Goal: Task Accomplishment & Management: Complete application form

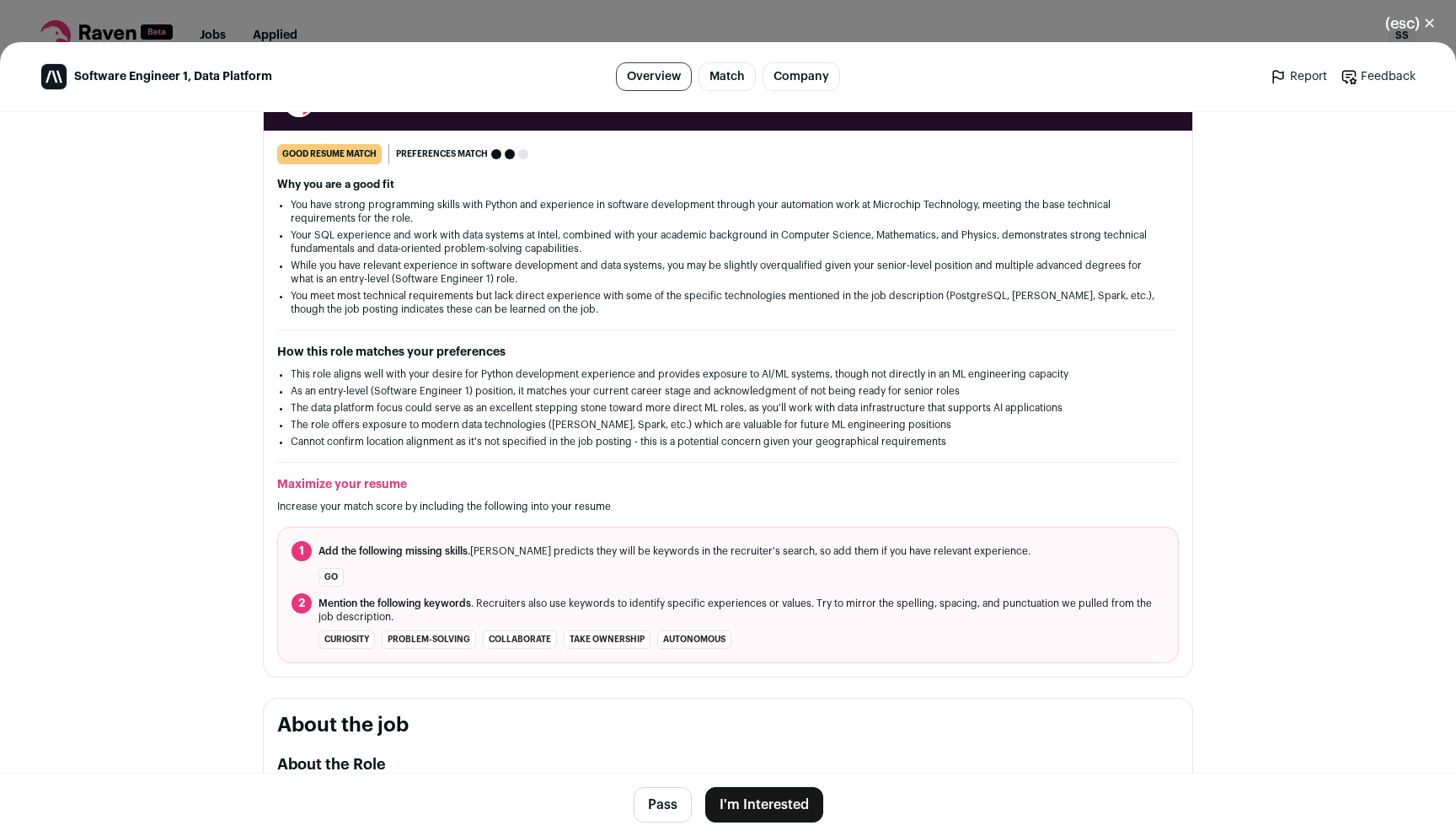
scroll to position [259, 0]
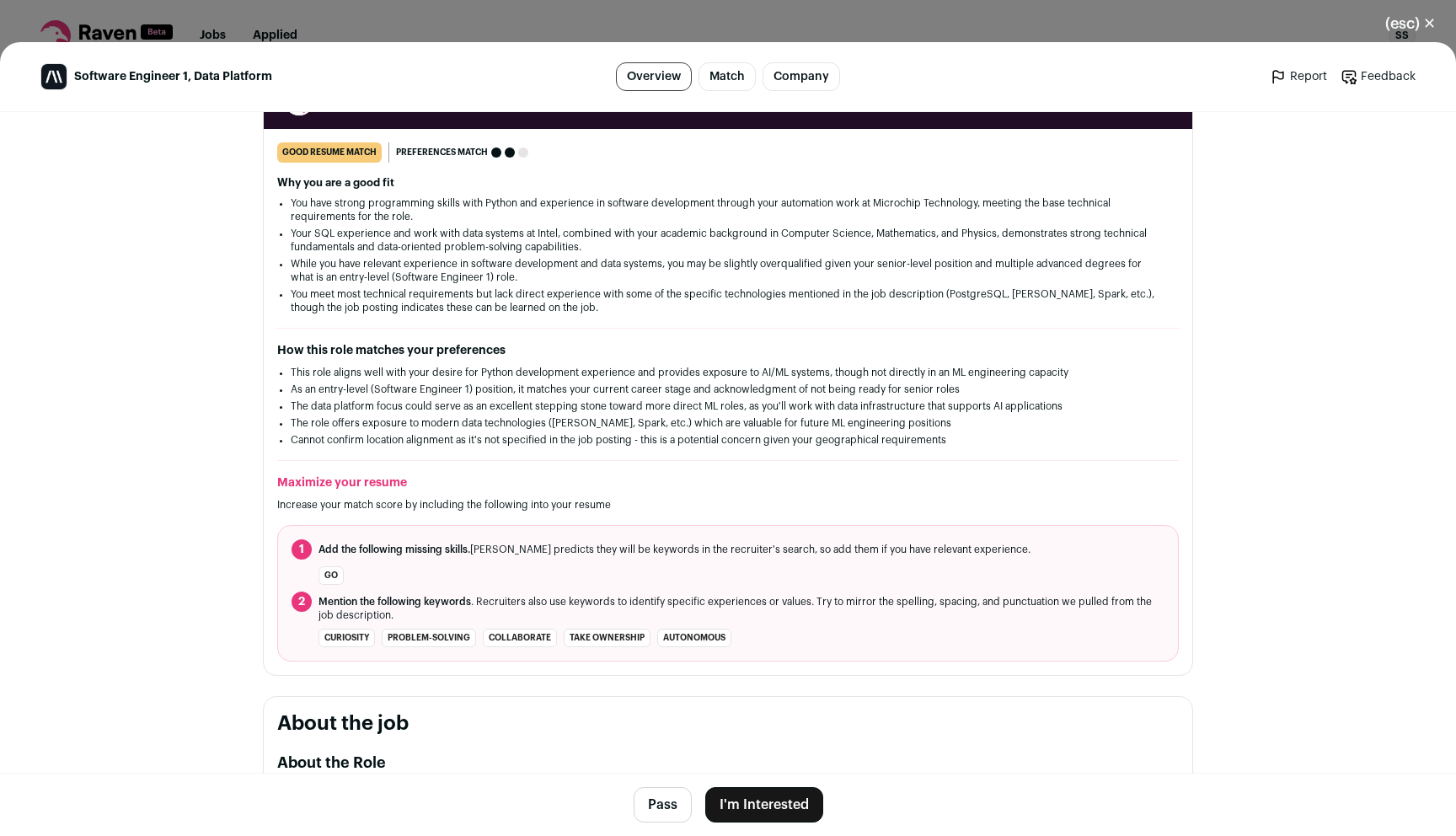
click at [644, 377] on li "This role aligns well with your desire for Python development experience and pr…" at bounding box center [728, 372] width 874 height 13
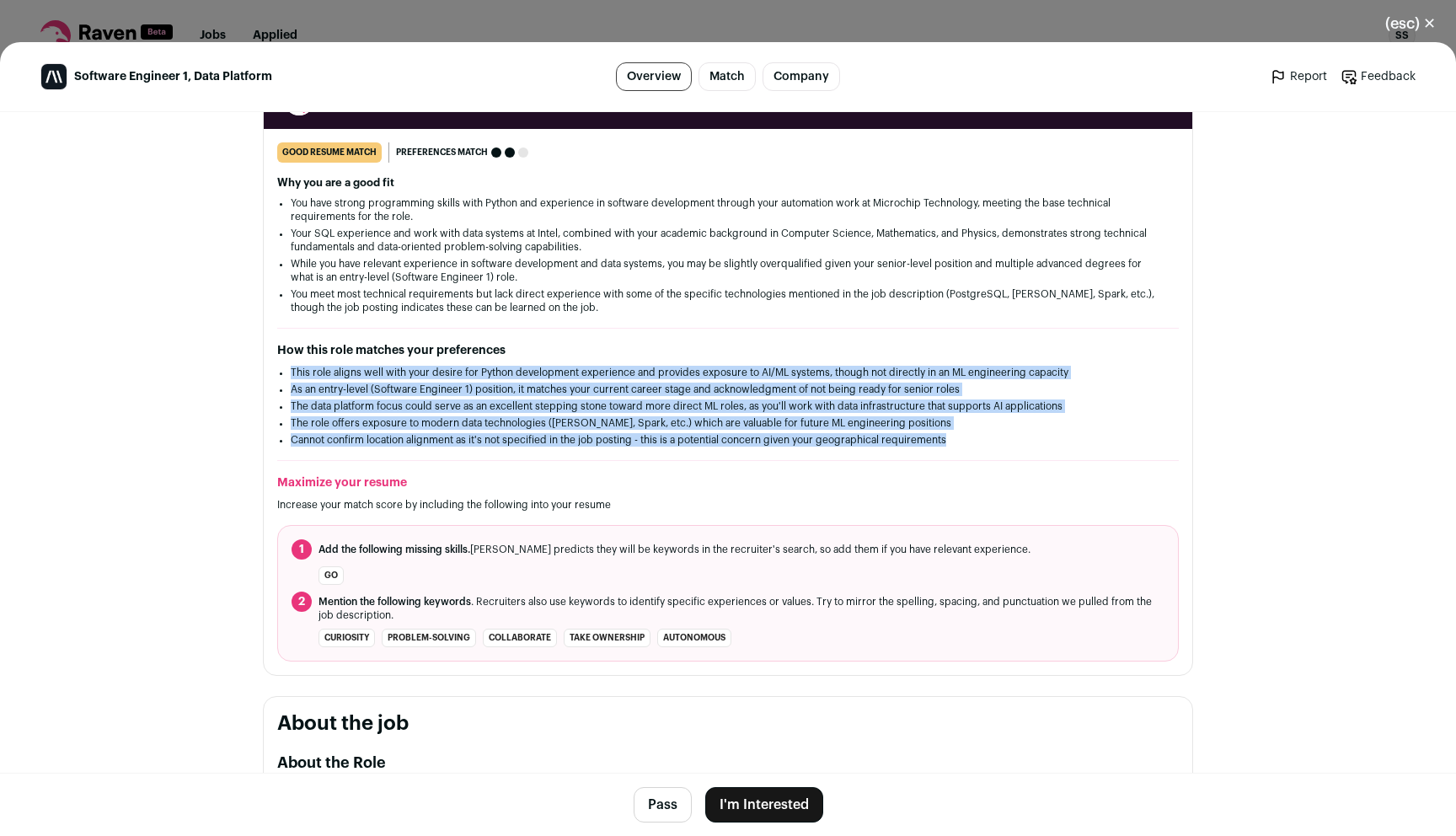
drag, startPoint x: 644, startPoint y: 377, endPoint x: 681, endPoint y: 440, distance: 73.1
click at [681, 440] on ul "This role aligns well with your desire for Python development experience and pr…" at bounding box center [728, 406] width 874 height 81
click at [681, 440] on li "Cannot confirm location alignment as it's not specified in the job posting - th…" at bounding box center [728, 440] width 874 height 13
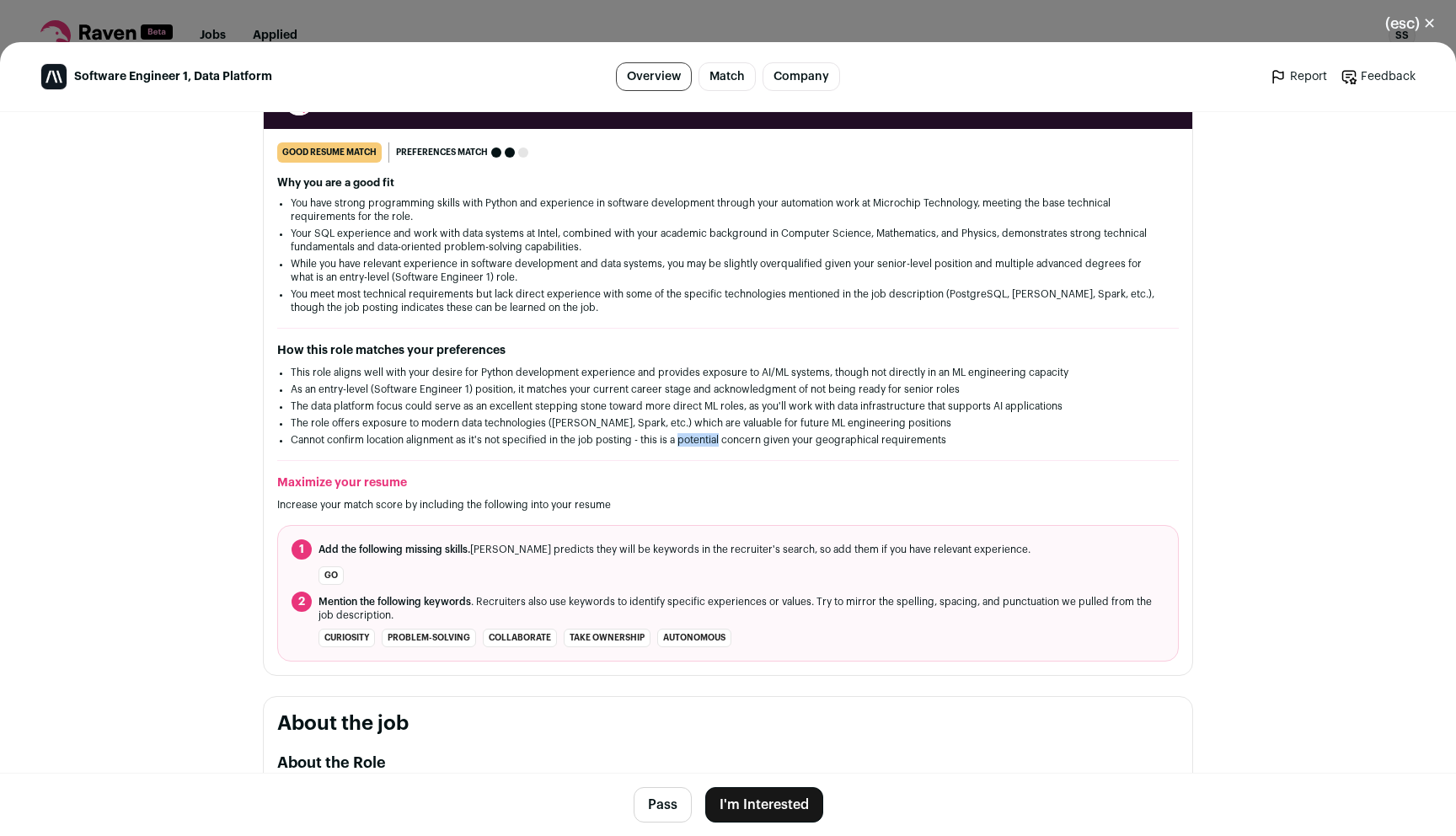
click at [681, 440] on li "Cannot confirm location alignment as it's not specified in the job posting - th…" at bounding box center [728, 440] width 874 height 13
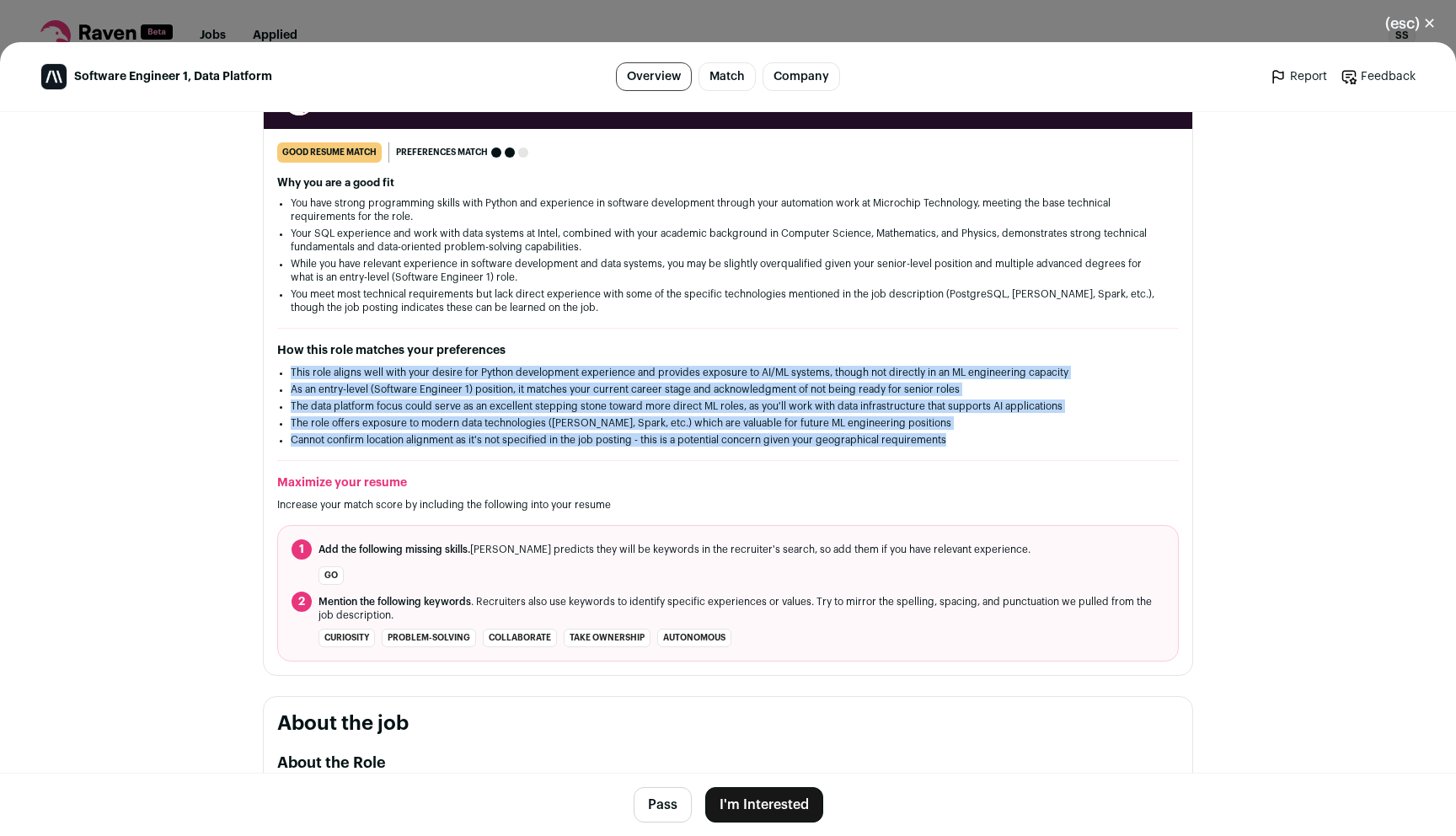
drag, startPoint x: 681, startPoint y: 440, endPoint x: 661, endPoint y: 378, distance: 65.1
click at [661, 378] on ul "This role aligns well with your desire for Python development experience and pr…" at bounding box center [728, 406] width 874 height 81
click at [681, 401] on li "The data platform focus could serve as an excellent stepping stone toward more …" at bounding box center [728, 406] width 874 height 13
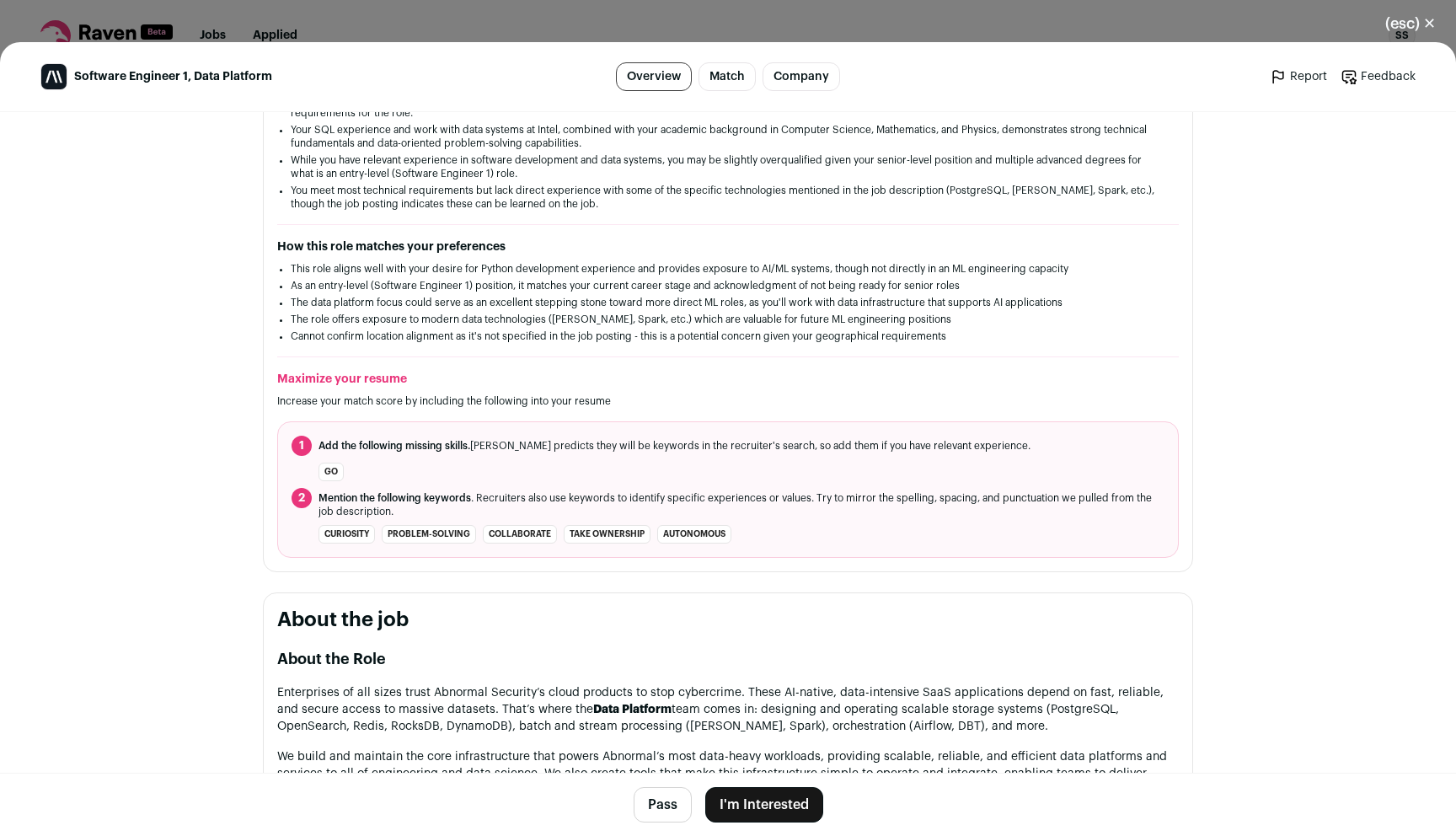
scroll to position [345, 0]
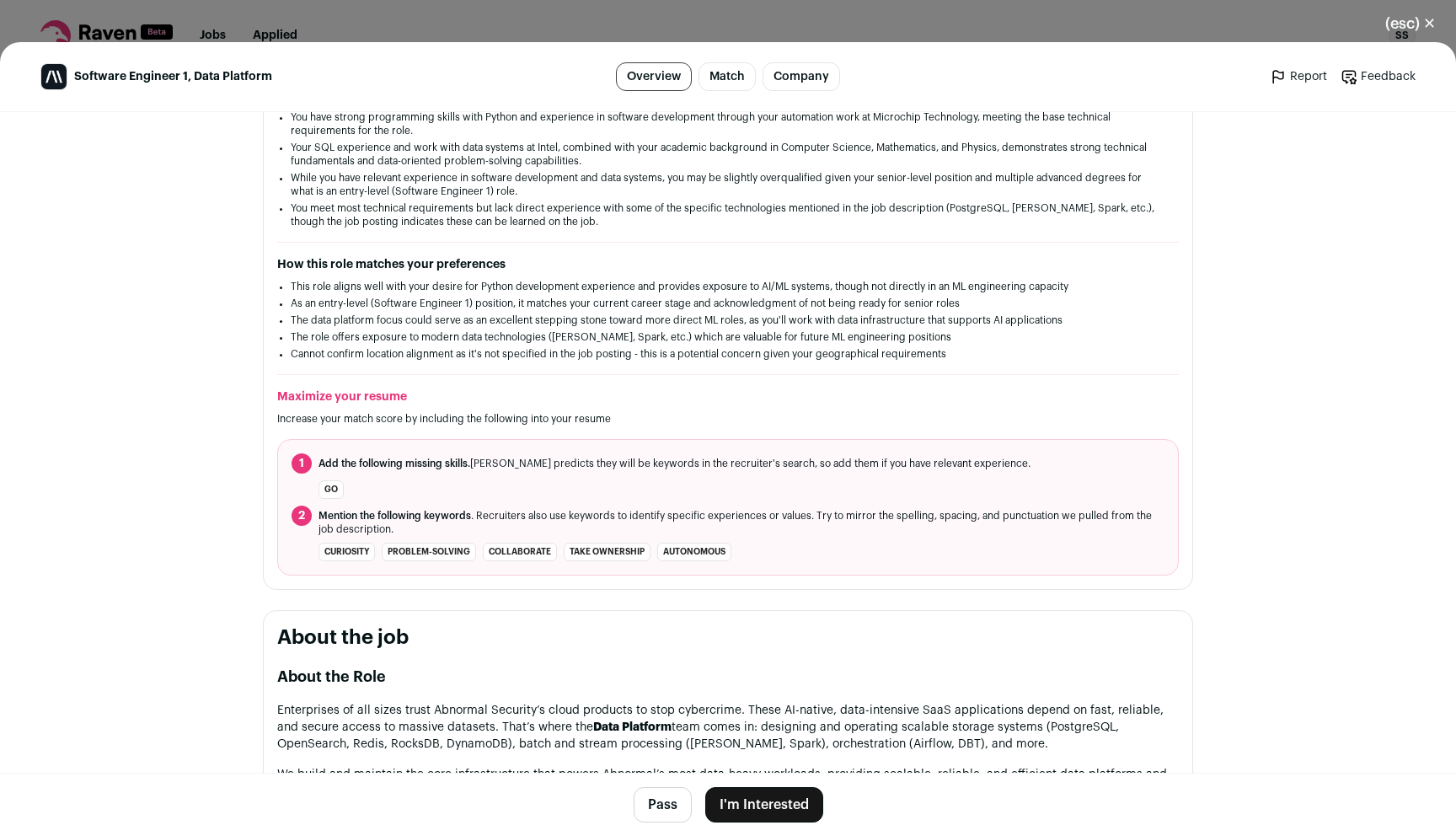
click at [644, 285] on li "This role aligns well with your desire for Python development experience and pr…" at bounding box center [728, 286] width 874 height 13
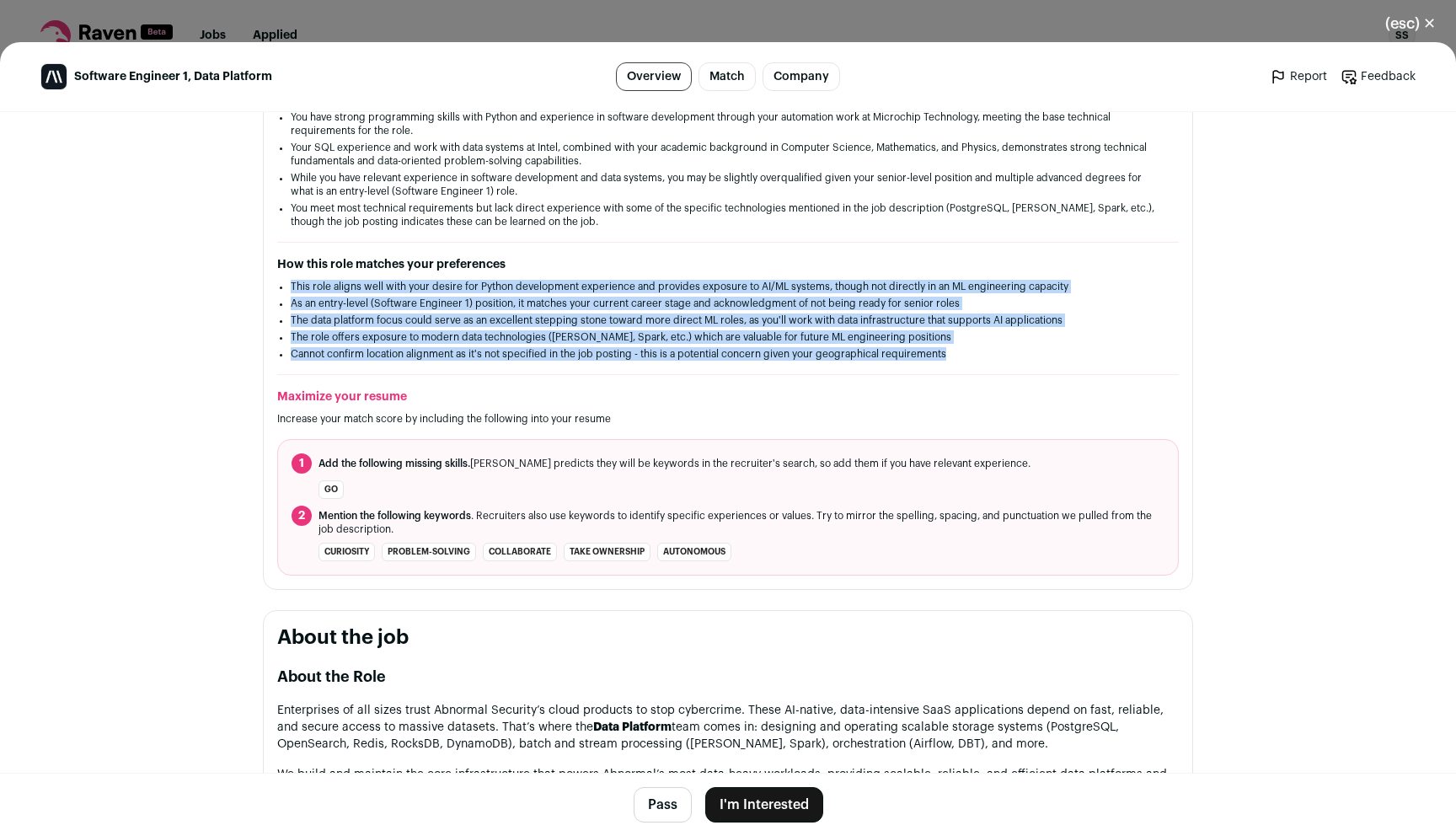
drag, startPoint x: 644, startPoint y: 285, endPoint x: 692, endPoint y: 357, distance: 86.5
click at [692, 357] on ul "This role aligns well with your desire for Python development experience and pr…" at bounding box center [728, 320] width 874 height 81
click at [692, 357] on li "Cannot confirm location alignment as it's not specified in the job posting - th…" at bounding box center [728, 353] width 874 height 13
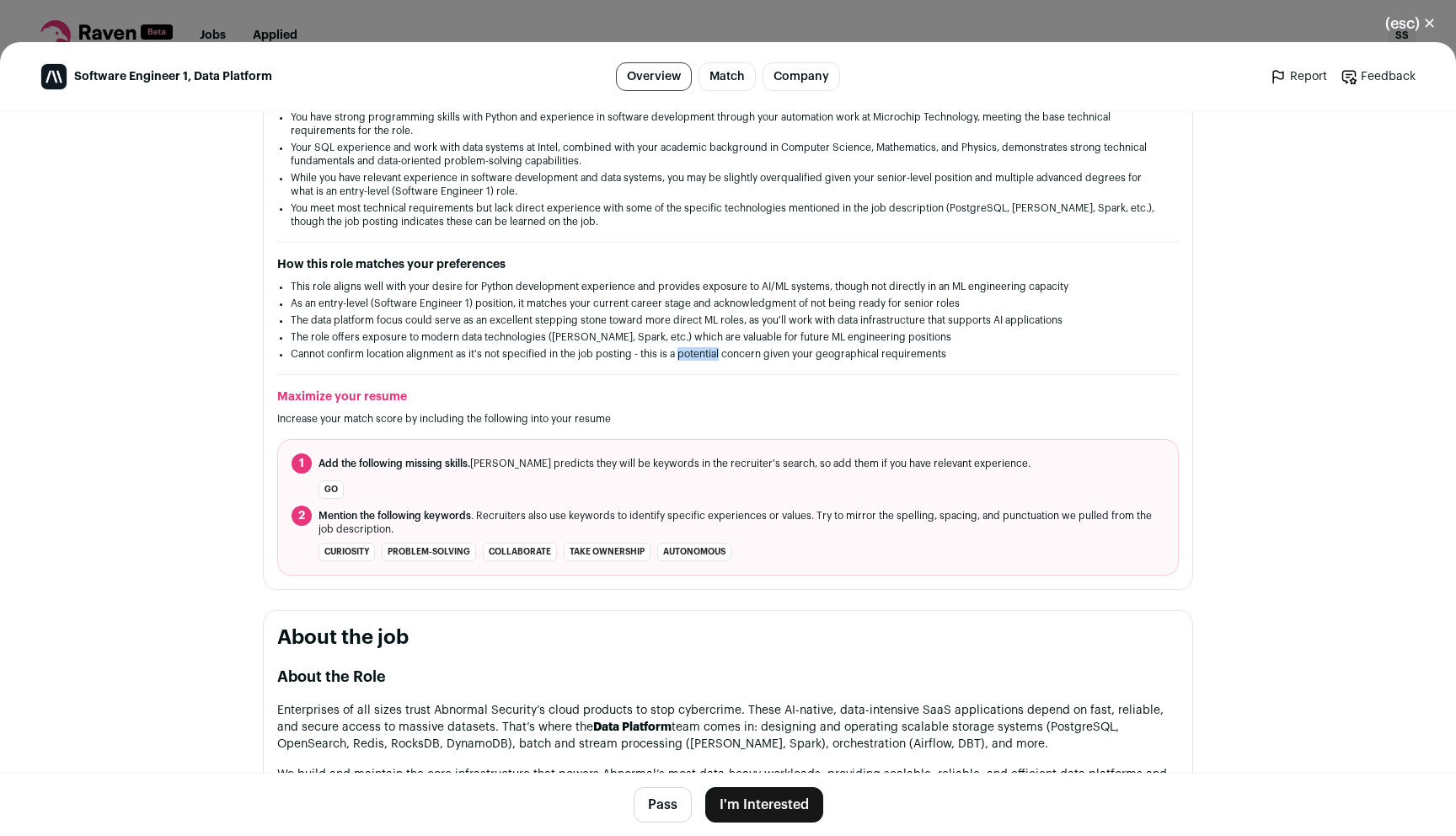
click at [692, 357] on li "Cannot confirm location alignment as it's not specified in the job posting - th…" at bounding box center [728, 353] width 874 height 13
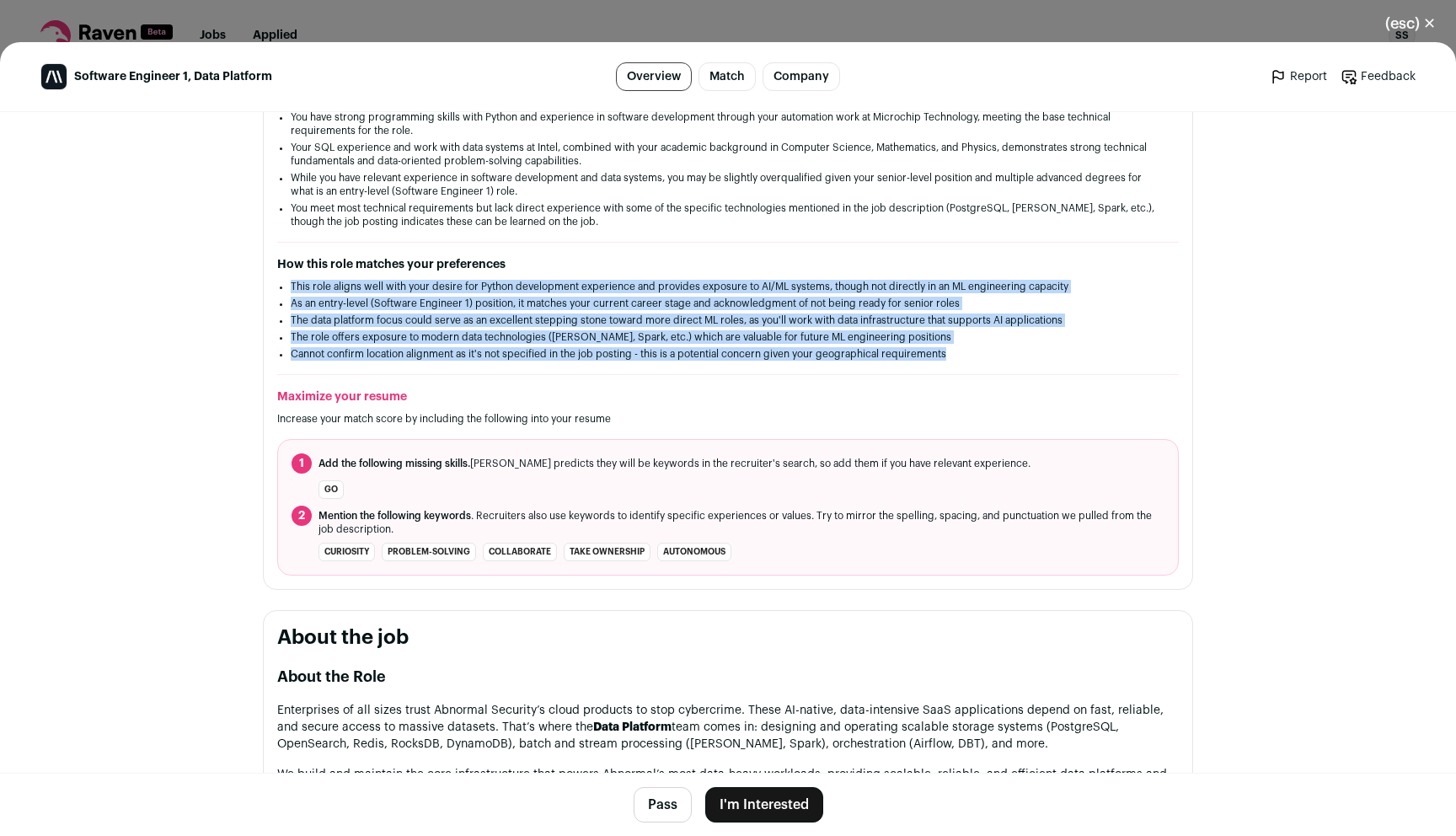
drag, startPoint x: 692, startPoint y: 357, endPoint x: 670, endPoint y: 282, distance: 78.2
click at [670, 282] on ul "This role aligns well with your desire for Python development experience and pr…" at bounding box center [728, 320] width 874 height 81
click at [670, 282] on li "This role aligns well with your desire for Python development experience and pr…" at bounding box center [728, 286] width 874 height 13
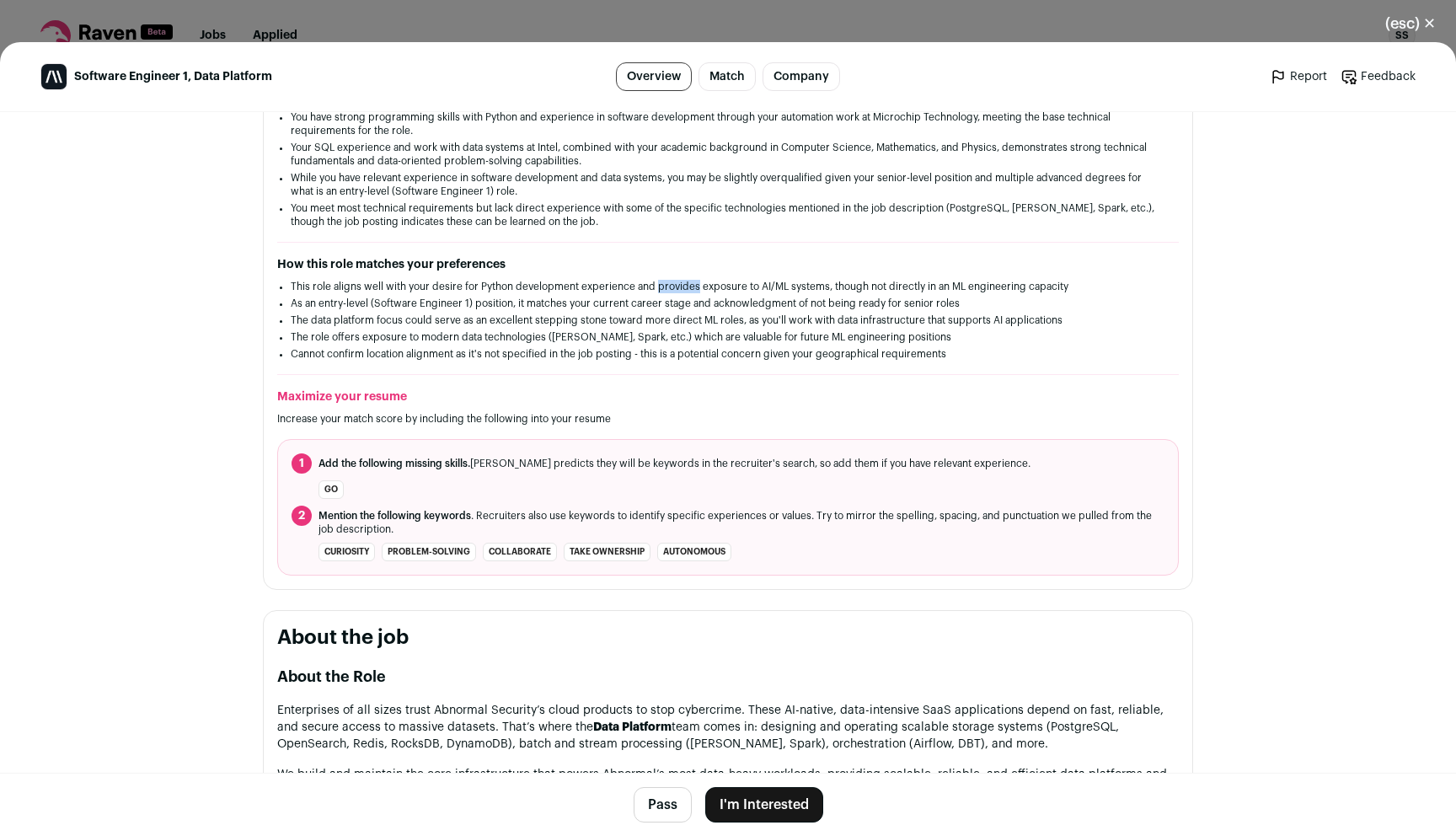
click at [670, 282] on li "This role aligns well with your desire for Python development experience and pr…" at bounding box center [728, 286] width 874 height 13
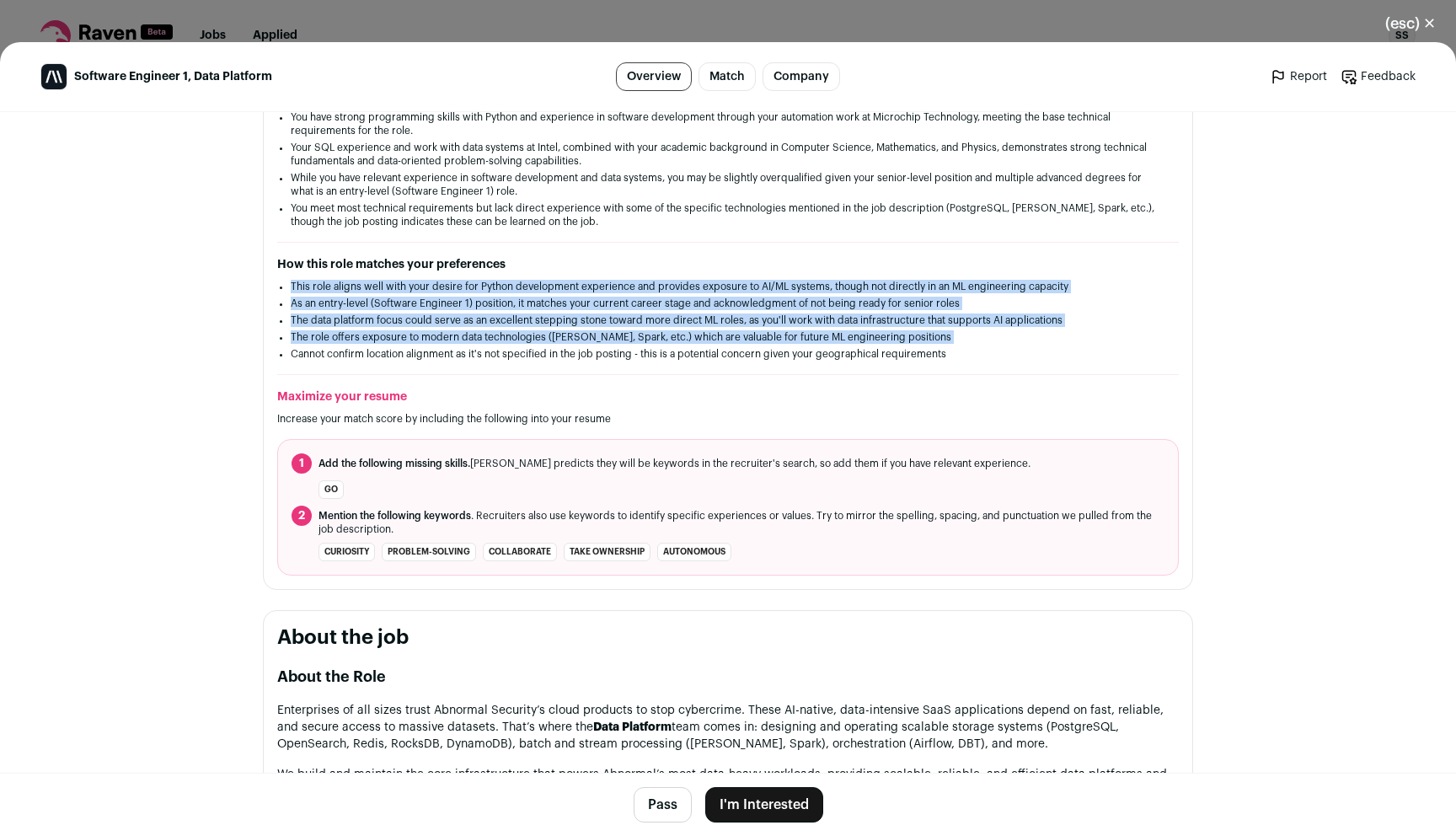
drag, startPoint x: 670, startPoint y: 282, endPoint x: 704, endPoint y: 341, distance: 68.1
click at [704, 341] on ul "This role aligns well with your desire for Python development experience and pr…" at bounding box center [728, 320] width 874 height 81
click at [704, 341] on li "The role offers exposure to modern data technologies ([PERSON_NAME], Spark, etc…" at bounding box center [728, 337] width 874 height 13
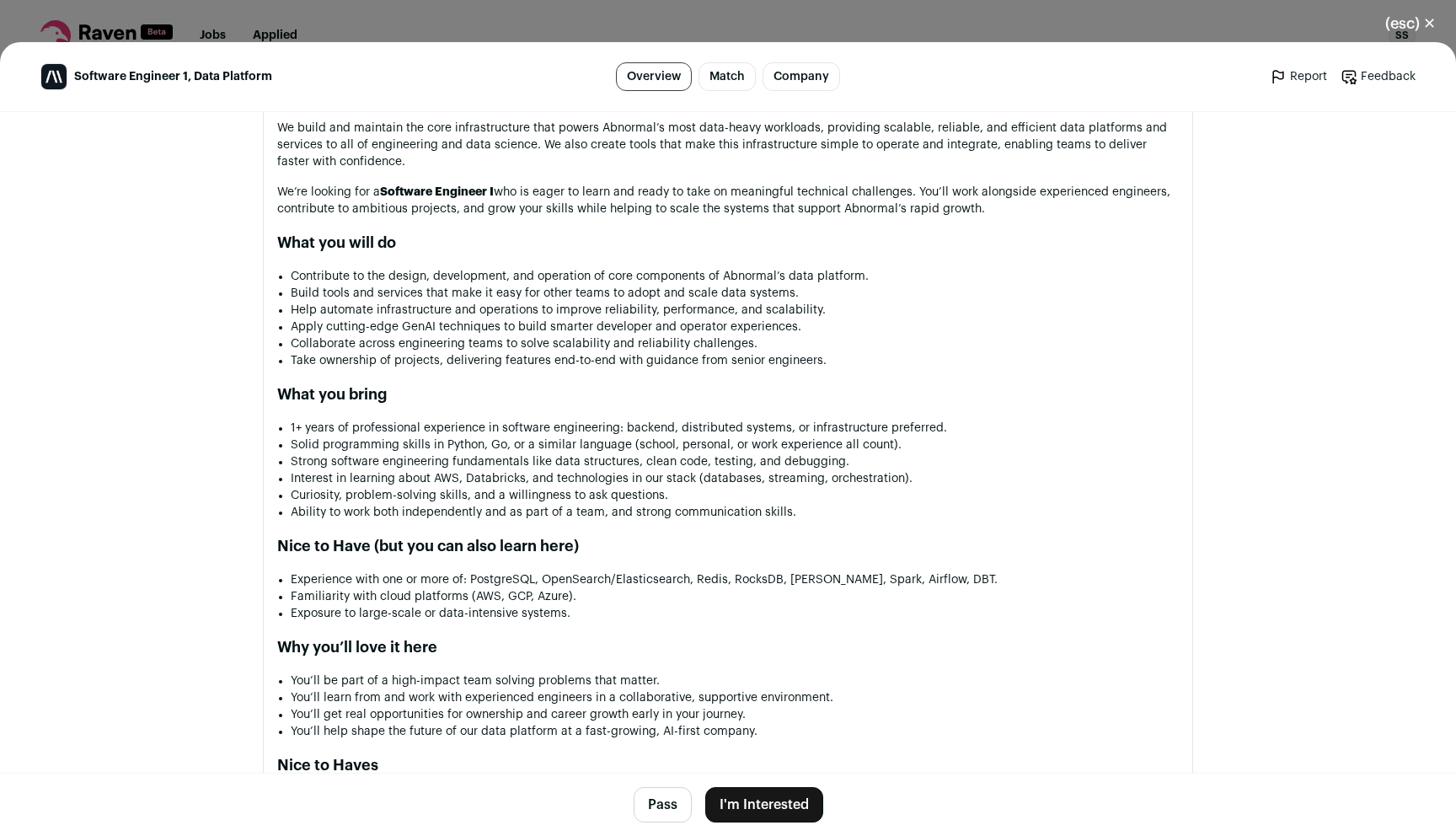
scroll to position [995, 0]
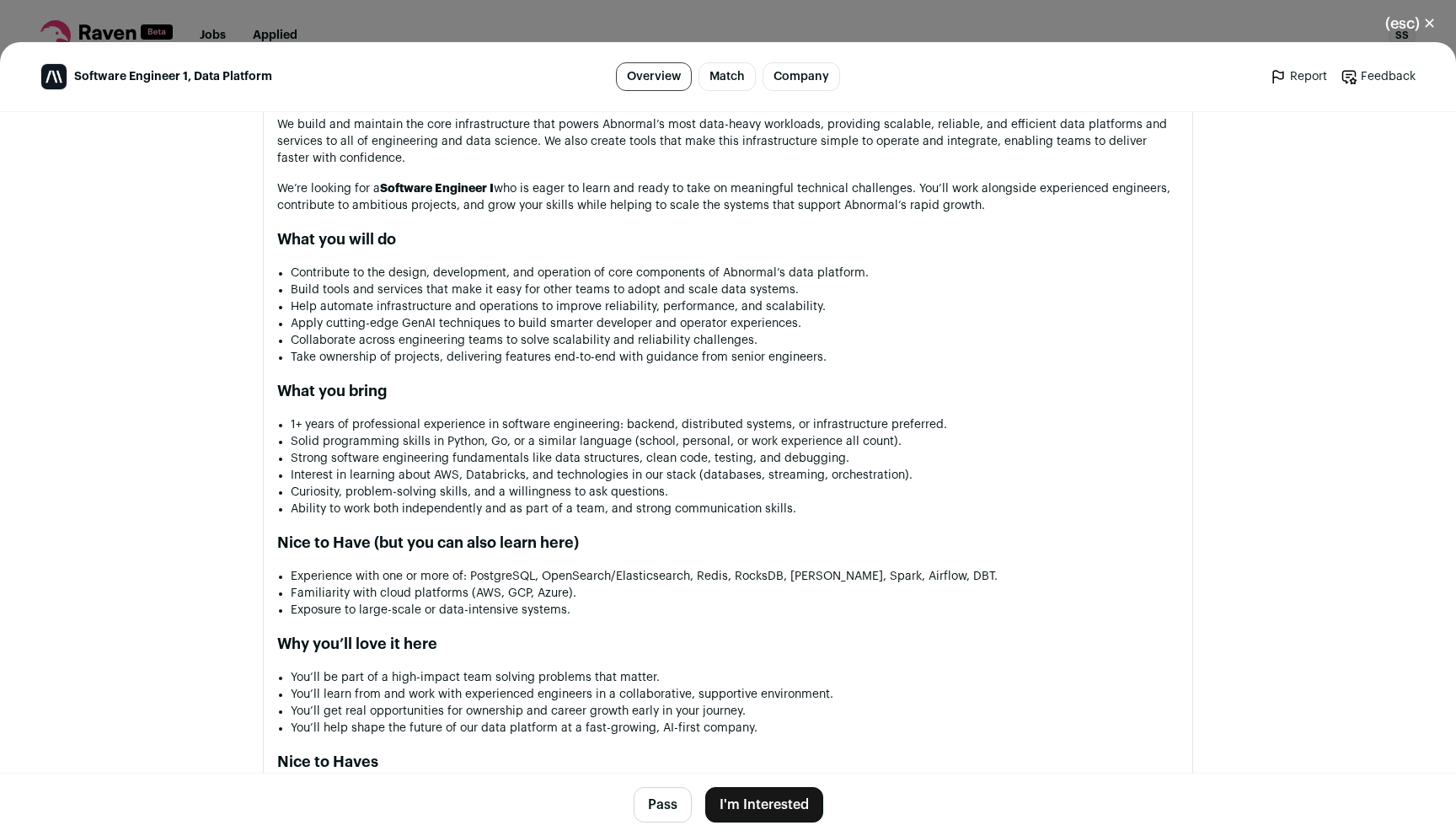
click at [672, 424] on li "1+ years of professional experience in software engineering: backend, distribut…" at bounding box center [735, 424] width 888 height 17
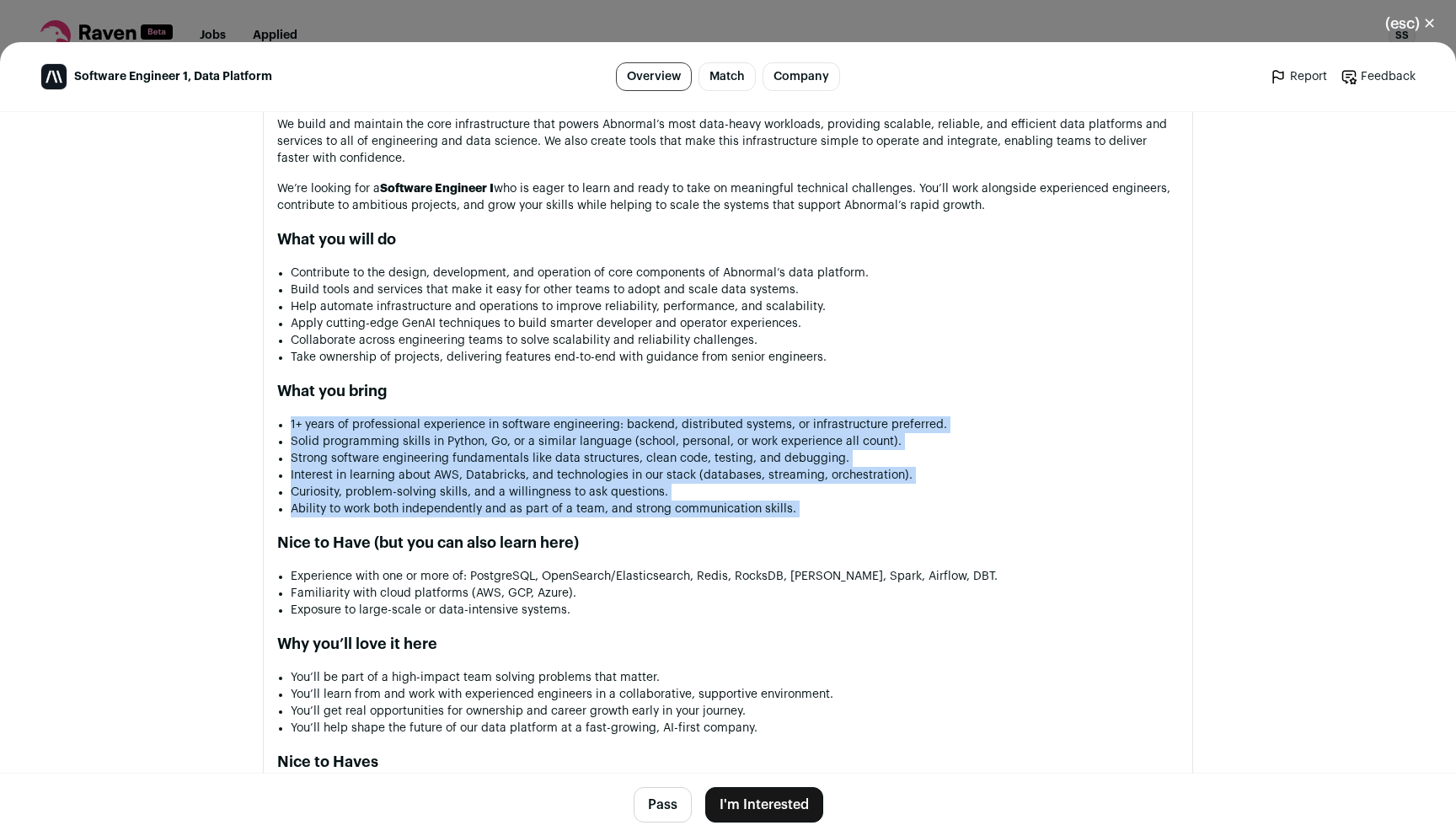
drag, startPoint x: 672, startPoint y: 424, endPoint x: 720, endPoint y: 503, distance: 92.4
click at [720, 503] on ul "1+ years of professional experience in software engineering: backend, distribut…" at bounding box center [735, 467] width 888 height 102
click at [592, 456] on li "Strong software engineering fundamentals like data structures, clean code, test…" at bounding box center [735, 458] width 888 height 17
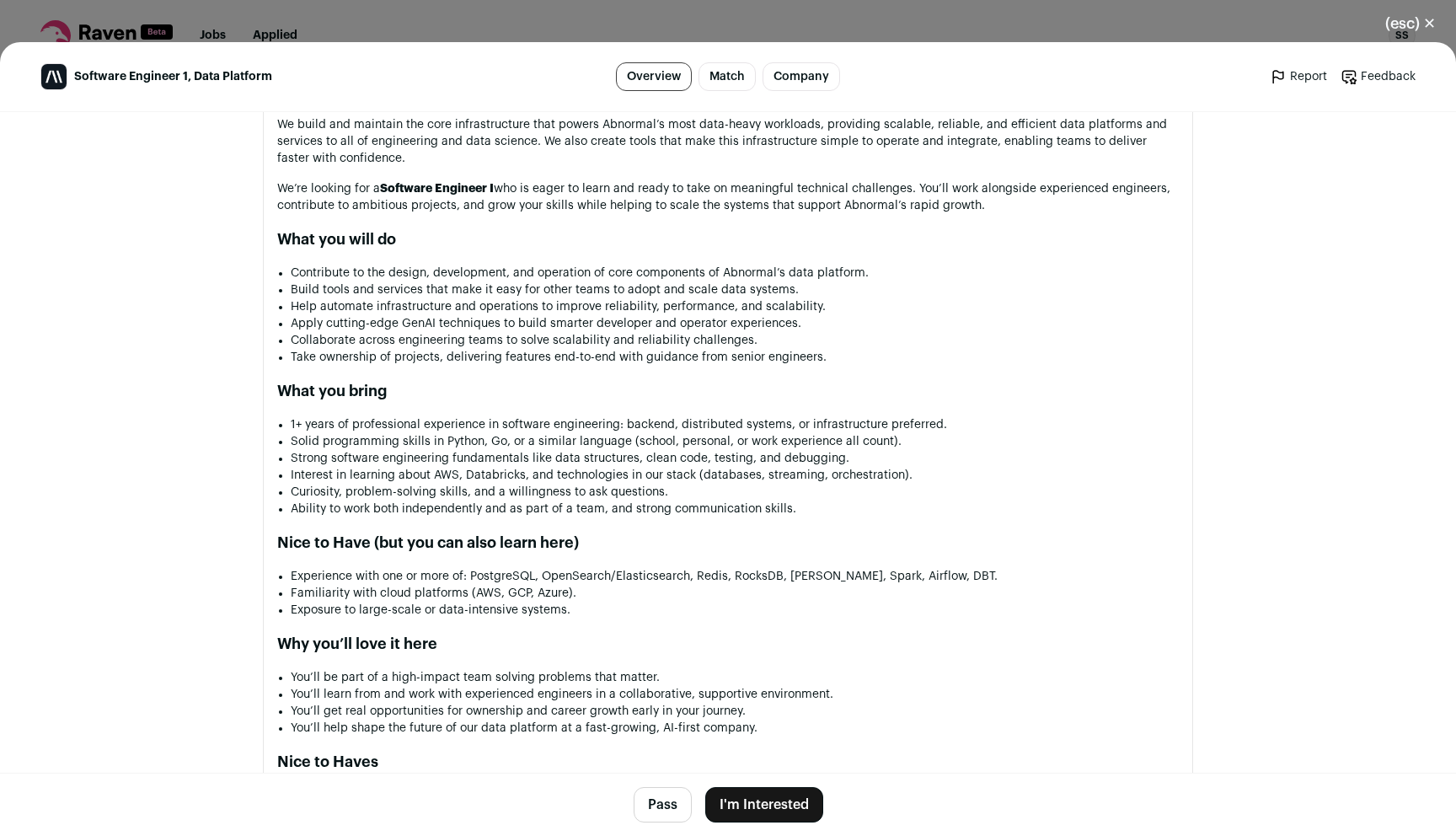
click at [602, 418] on li "1+ years of professional experience in software engineering: backend, distribut…" at bounding box center [735, 424] width 888 height 17
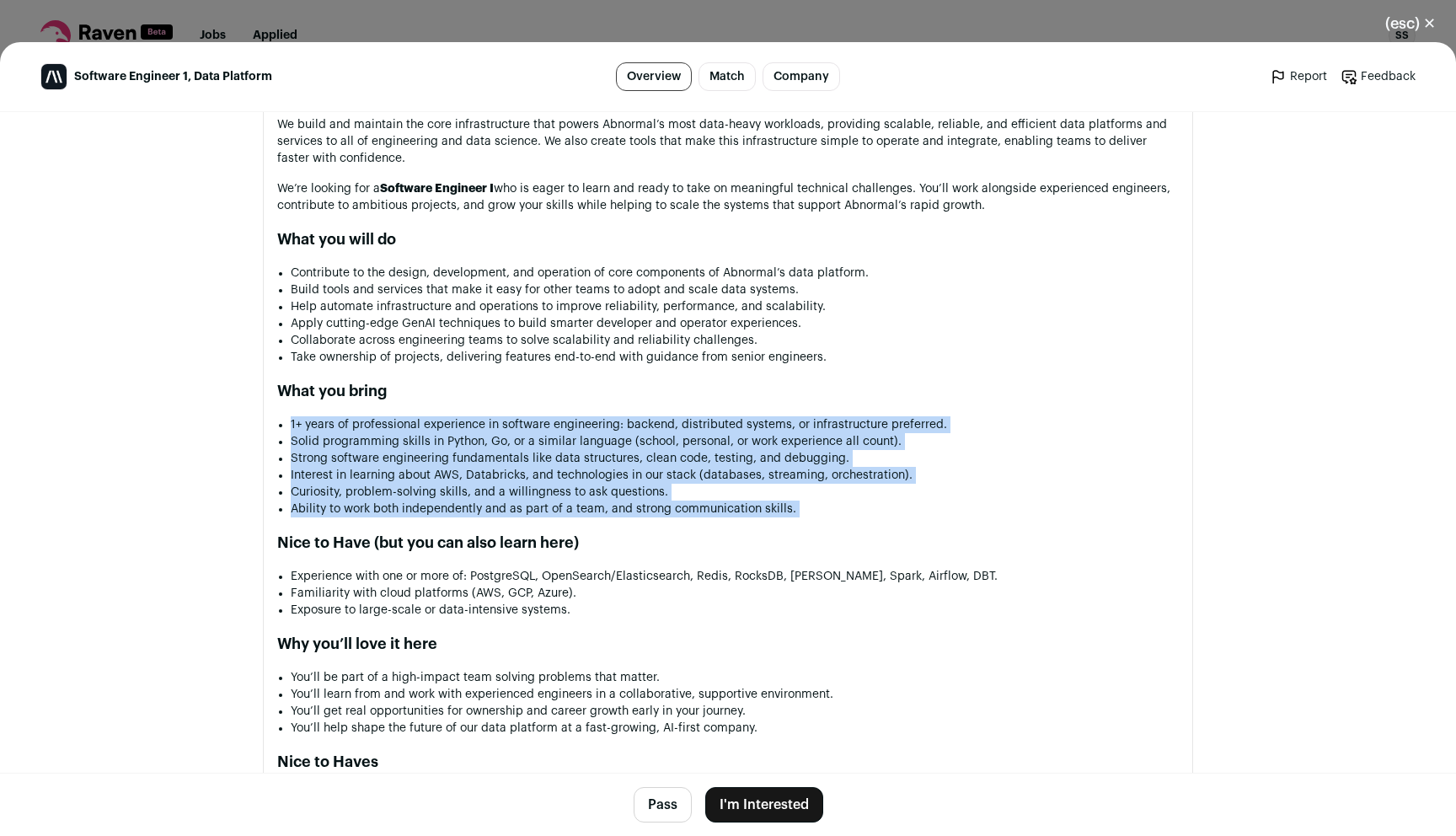
drag, startPoint x: 602, startPoint y: 418, endPoint x: 645, endPoint y: 506, distance: 97.9
click at [645, 506] on ul "1+ years of professional experience in software engineering: backend, distribut…" at bounding box center [735, 467] width 888 height 102
click at [636, 491] on li "Curiosity, problem-solving skills, and a willingness to ask questions." at bounding box center [735, 492] width 888 height 17
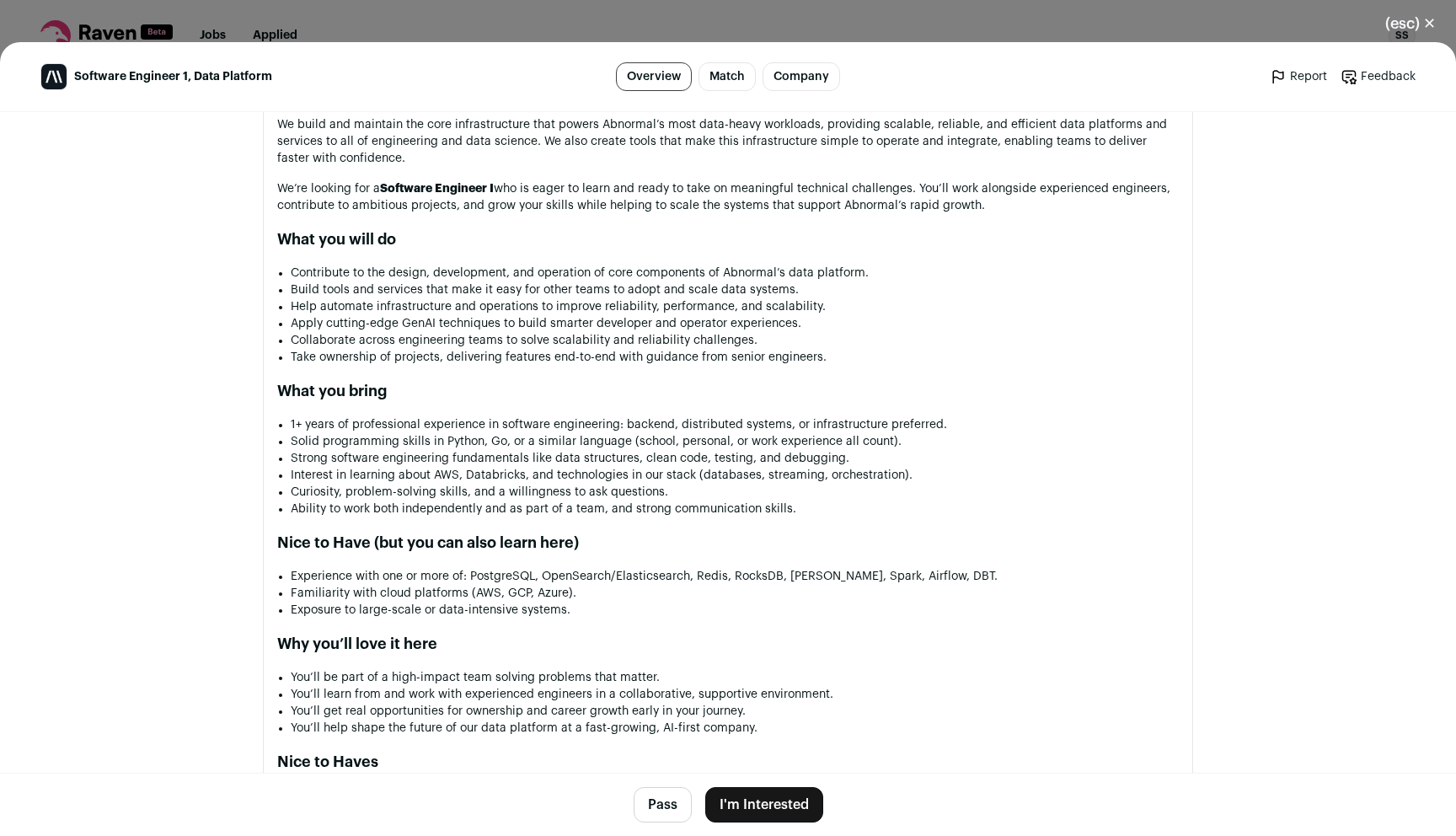
click at [616, 418] on li "1+ years of professional experience in software engineering: backend, distribut…" at bounding box center [735, 424] width 888 height 17
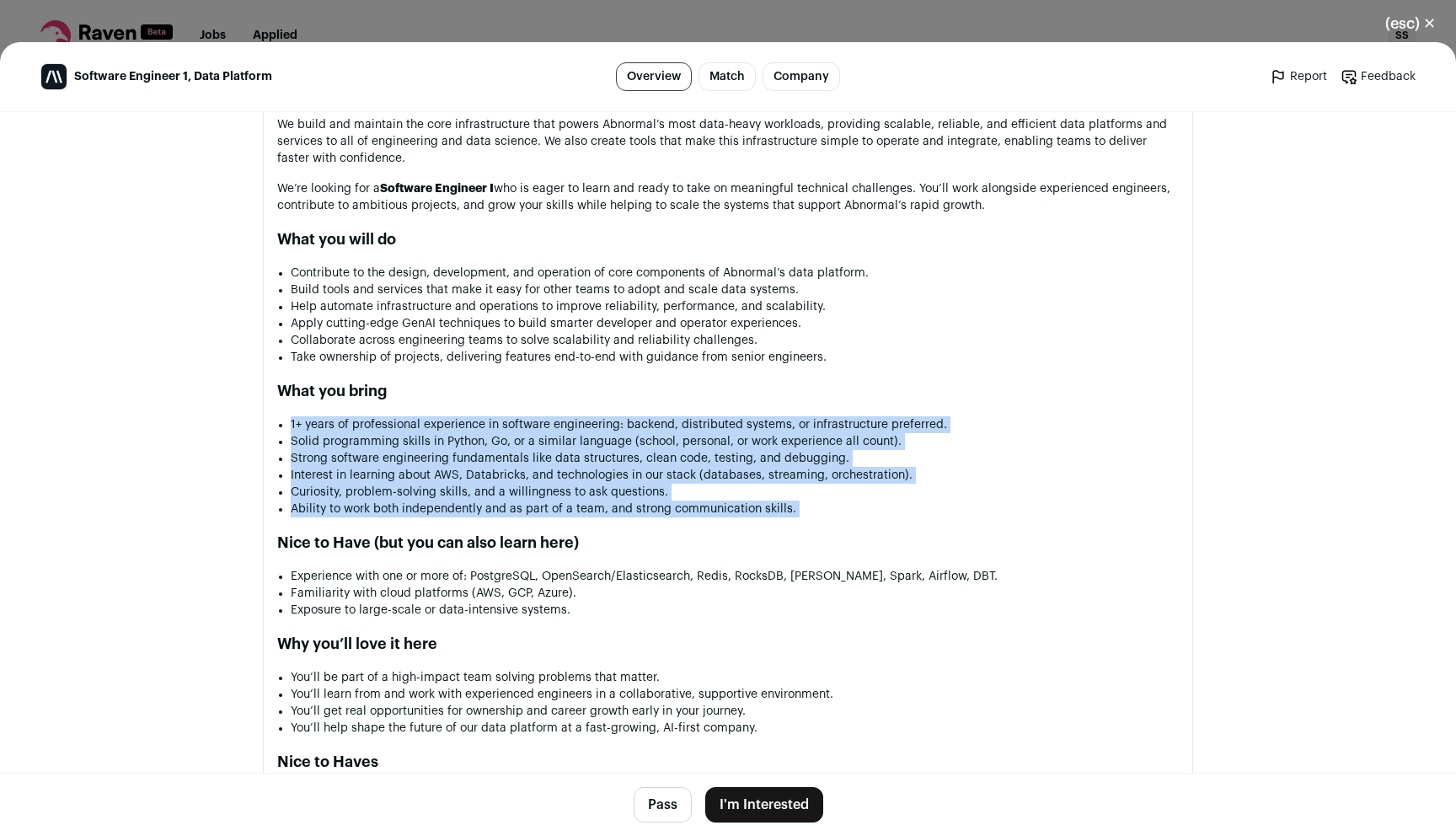
drag, startPoint x: 616, startPoint y: 418, endPoint x: 668, endPoint y: 508, distance: 103.9
click at [668, 508] on ul "1+ years of professional experience in software engineering: backend, distribut…" at bounding box center [735, 467] width 888 height 102
click at [662, 499] on li "Curiosity, problem-solving skills, and a willingness to ask questions." at bounding box center [735, 492] width 888 height 17
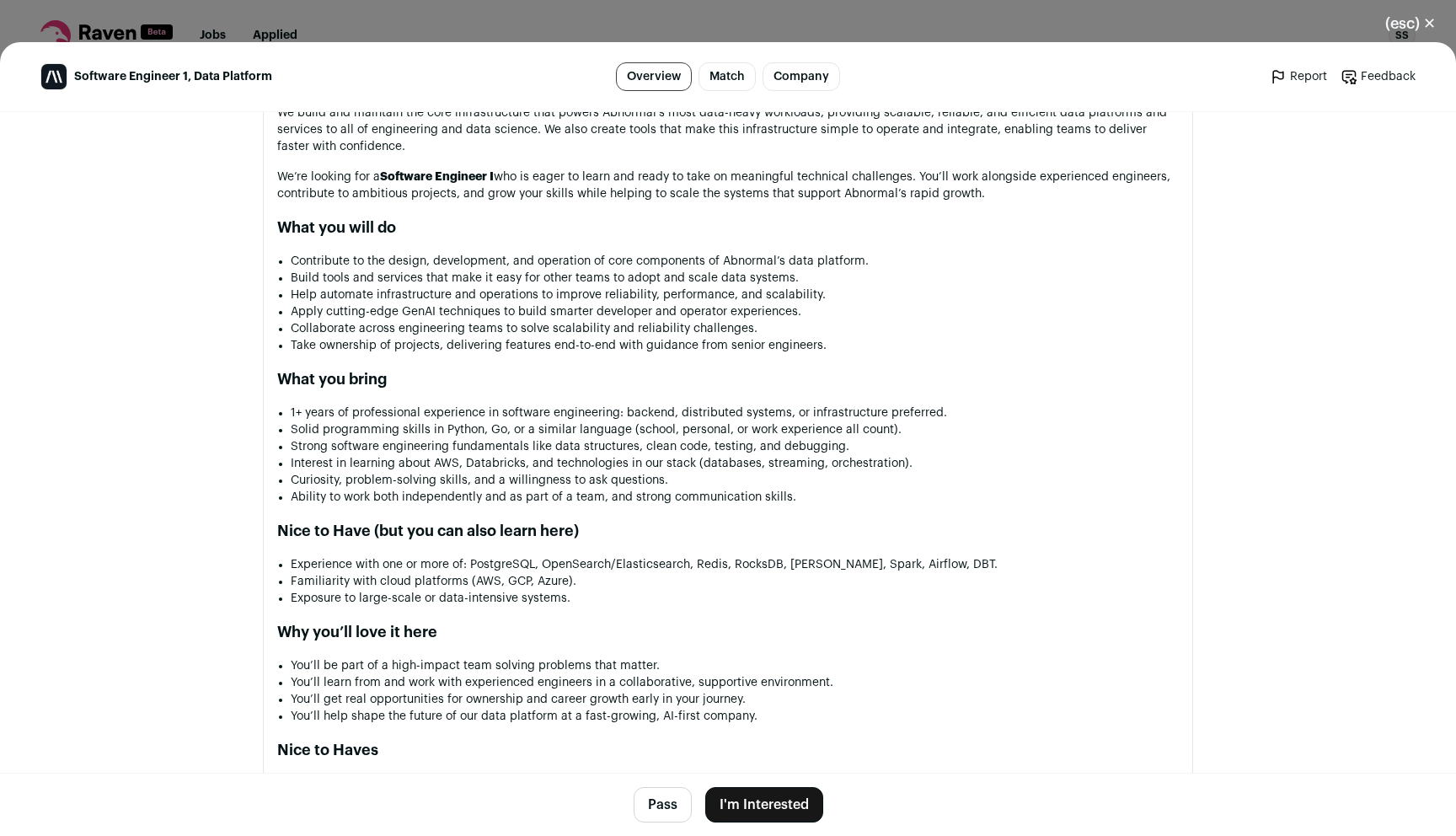
scroll to position [1015, 0]
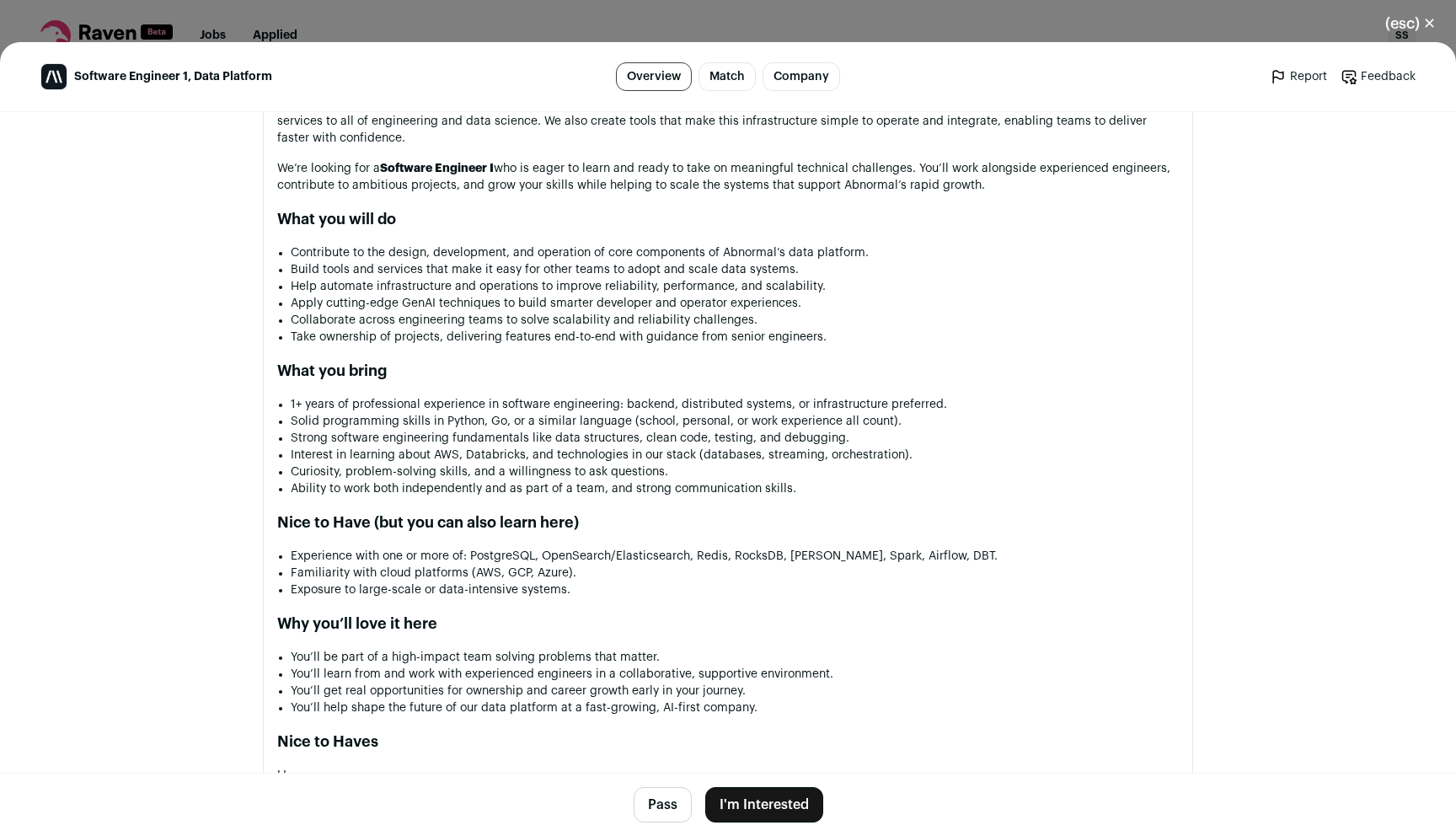
click at [680, 410] on li "1+ years of professional experience in software engineering: backend, distribut…" at bounding box center [735, 405] width 888 height 17
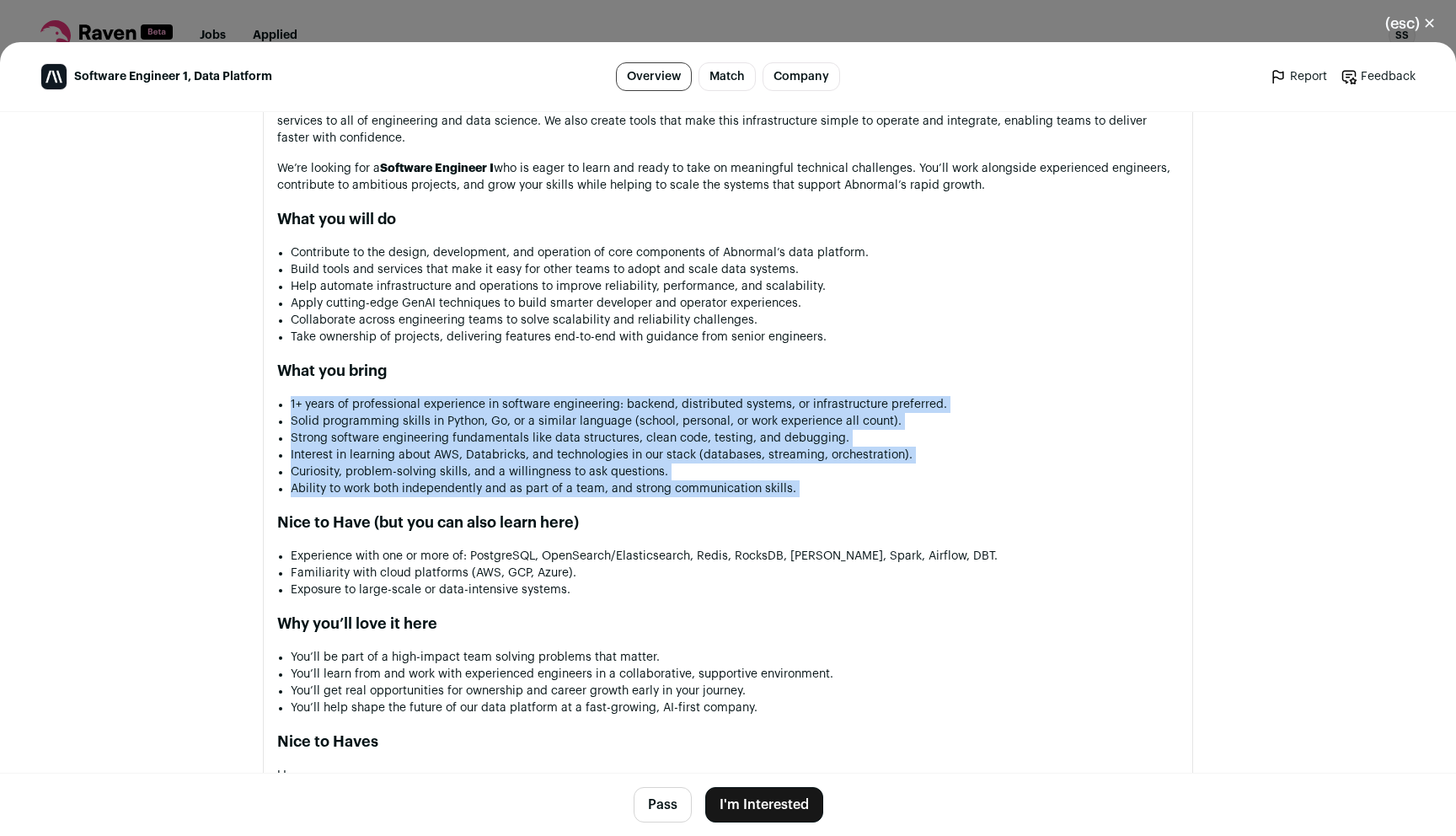
drag, startPoint x: 680, startPoint y: 410, endPoint x: 717, endPoint y: 494, distance: 91.8
click at [717, 494] on ul "1+ years of professional experience in software engineering: backend, distribut…" at bounding box center [735, 447] width 888 height 102
click at [697, 468] on li "Curiosity, problem-solving skills, and a willingness to ask questions." at bounding box center [735, 472] width 888 height 17
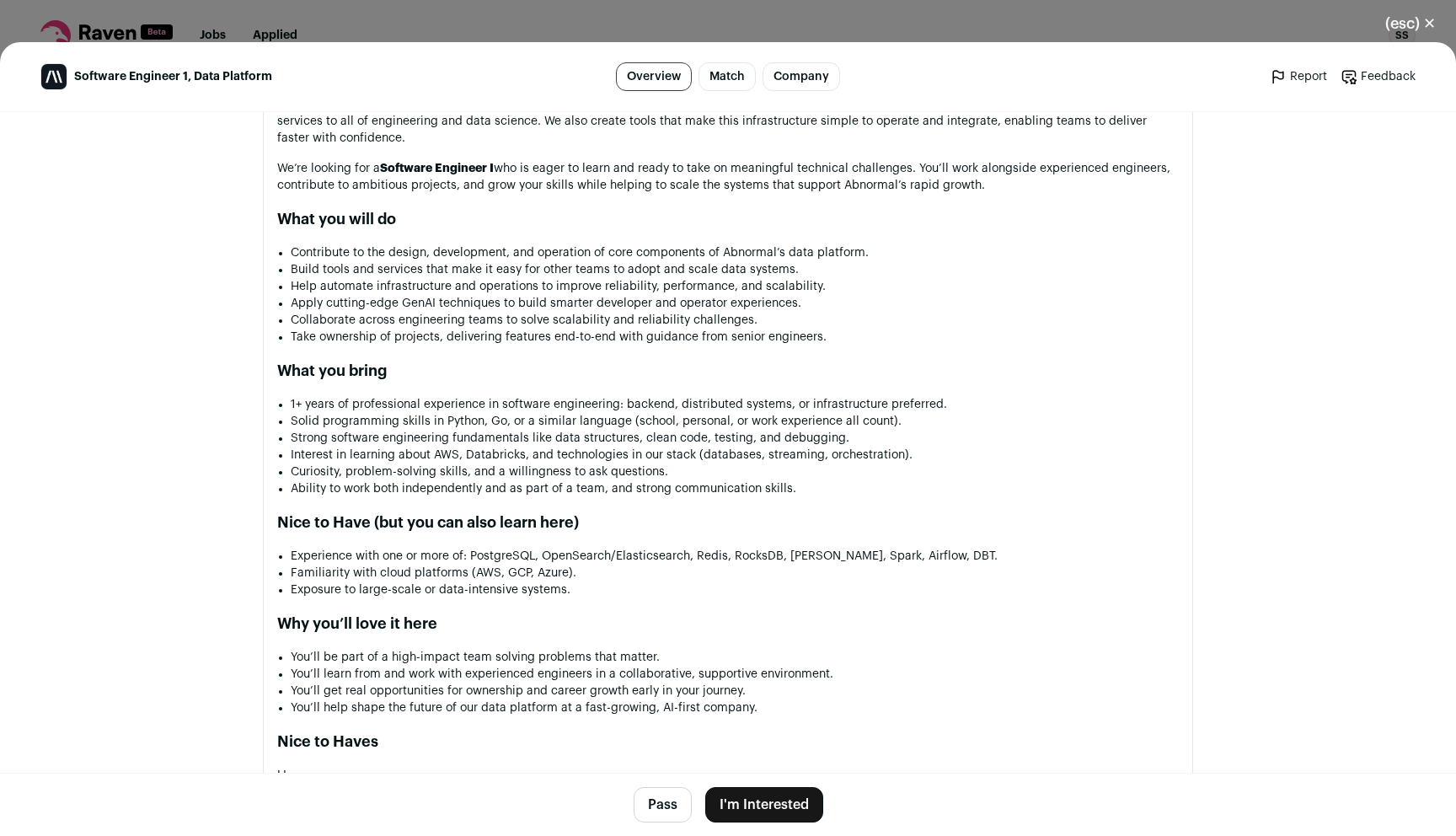
click at [793, 803] on button "I'm Interested" at bounding box center [764, 805] width 118 height 35
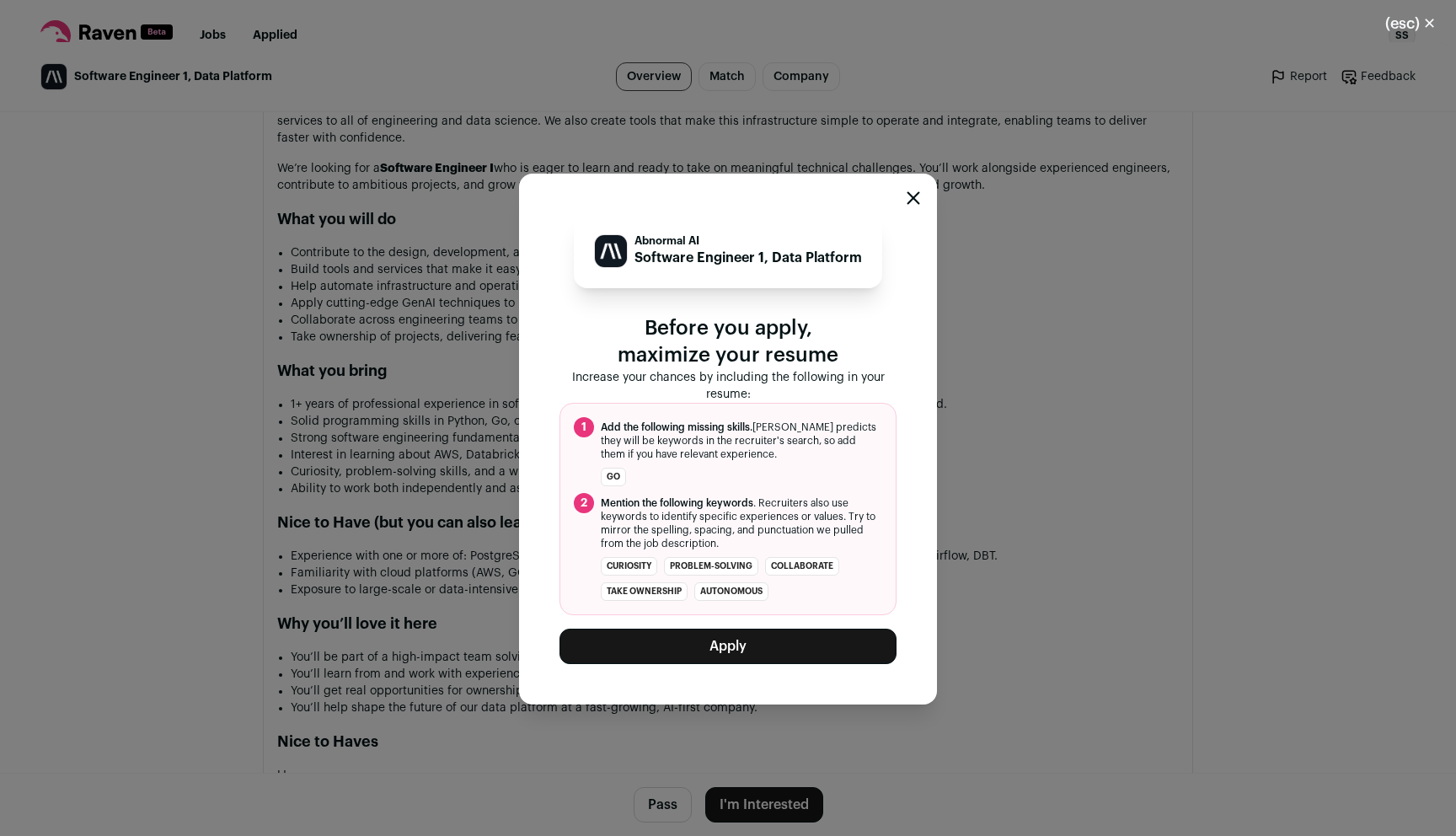
click at [738, 646] on button "Apply" at bounding box center [728, 646] width 337 height 35
